Goal: Transaction & Acquisition: Purchase product/service

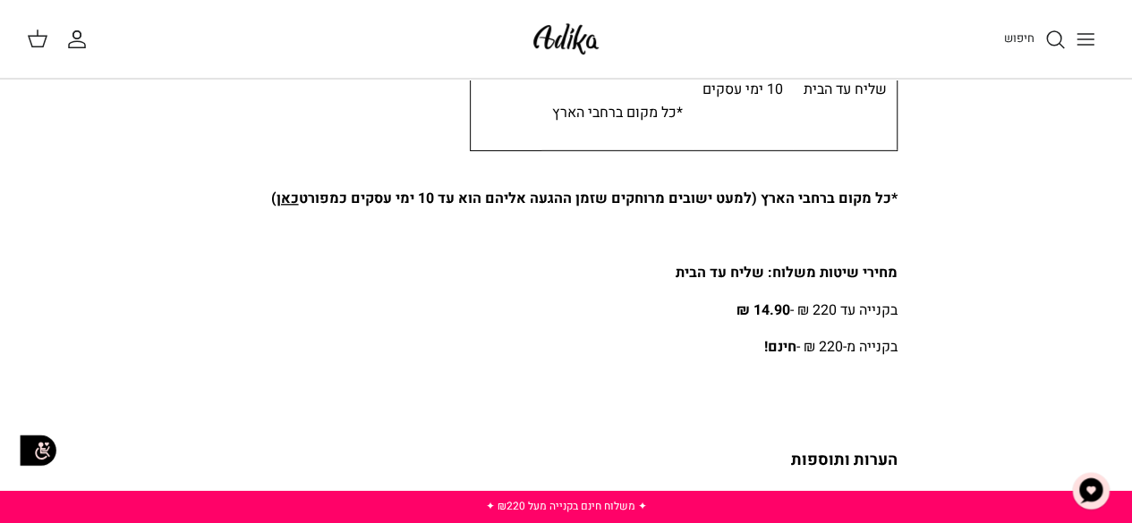
scroll to position [243, 0]
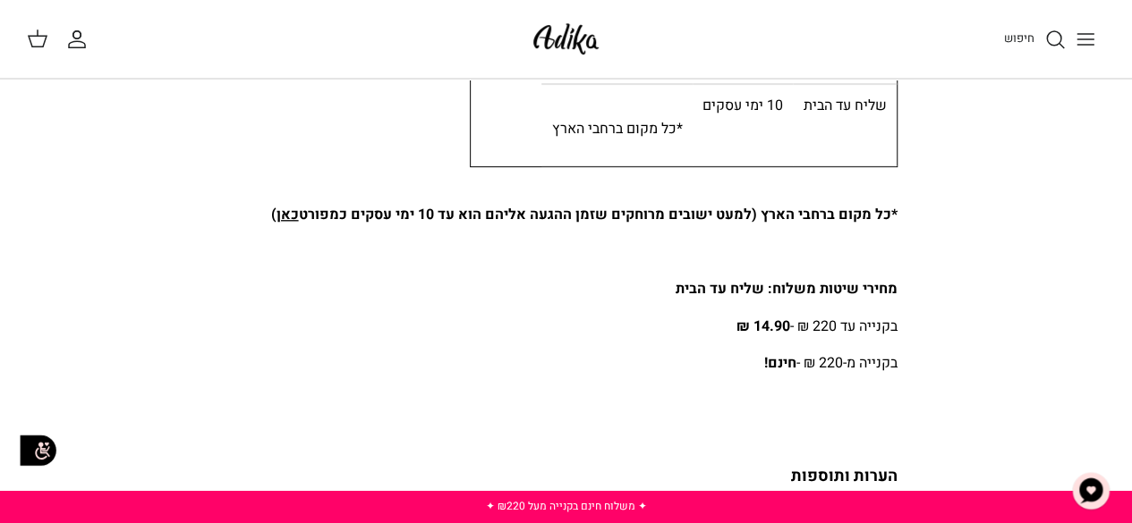
click at [1078, 53] on button "Toggle menu" at bounding box center [1085, 39] width 39 height 39
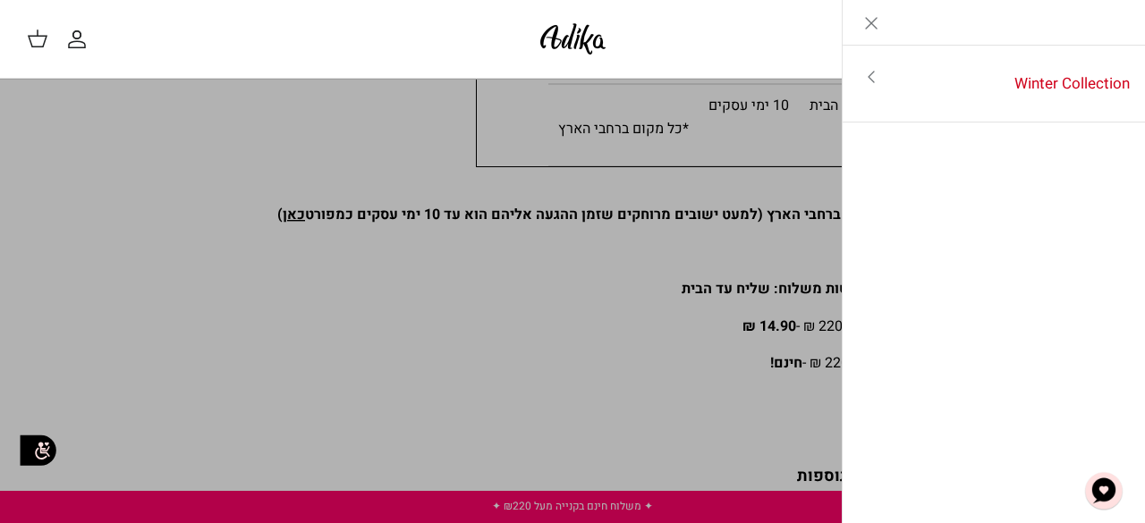
click at [870, 25] on icon "Close" at bounding box center [871, 23] width 21 height 21
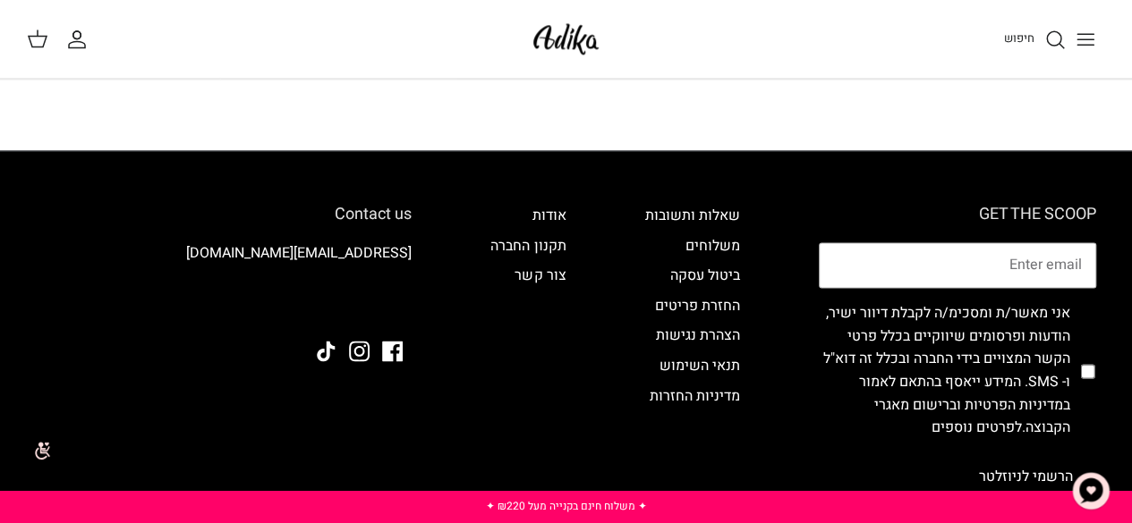
scroll to position [1167, 0]
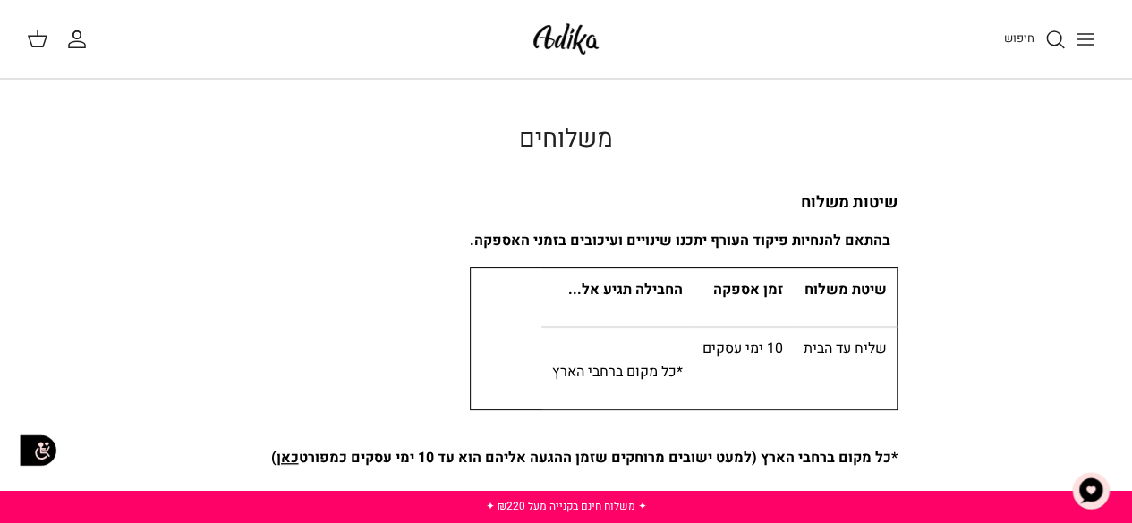
click at [1056, 34] on icon "חיפוש" at bounding box center [1054, 39] width 21 height 21
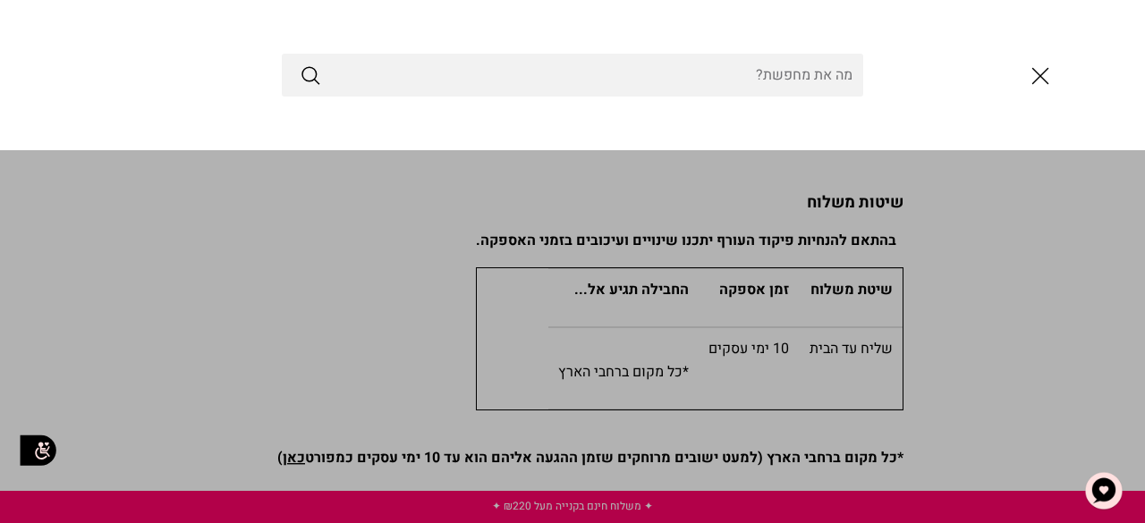
click at [1056, 34] on div at bounding box center [572, 75] width 1145 height 150
click at [778, 72] on input "Search Store" at bounding box center [573, 75] width 582 height 43
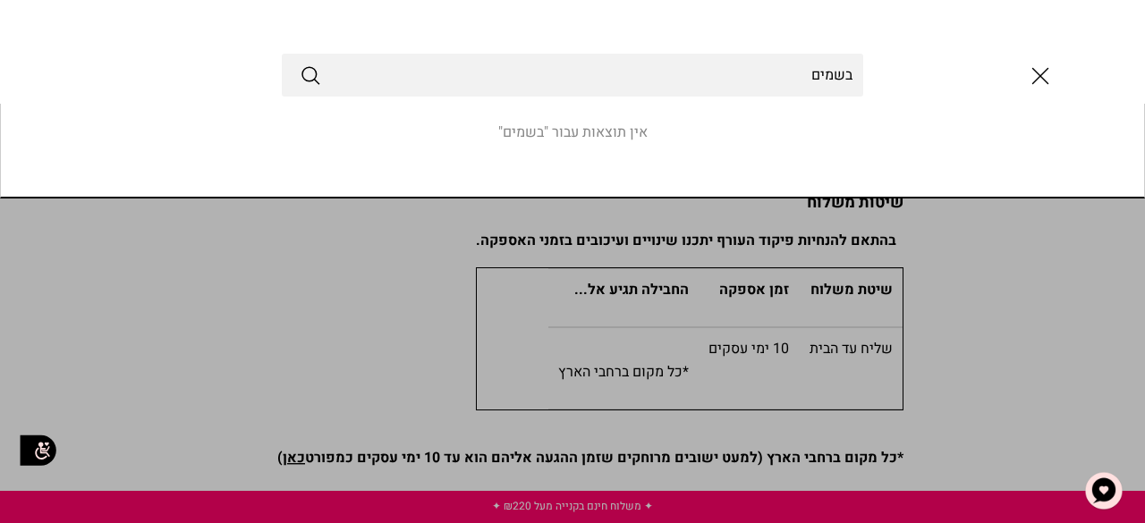
type input "בשמים"
click at [300, 64] on button "Submit" at bounding box center [310, 75] width 21 height 23
